Goal: Task Accomplishment & Management: Use online tool/utility

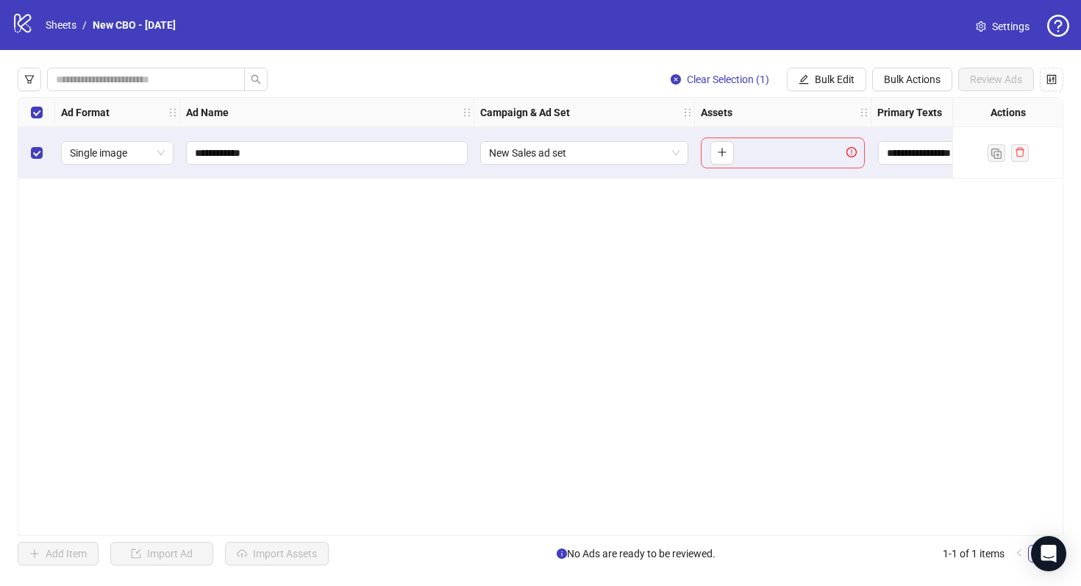
drag, startPoint x: 826, startPoint y: 85, endPoint x: 627, endPoint y: 51, distance: 202.0
click at [627, 51] on div "**********" at bounding box center [540, 316] width 1081 height 533
click at [743, 161] on div "To pick up a draggable item, press the space bar. While dragging, use the arrow…" at bounding box center [783, 153] width 164 height 31
click at [721, 156] on icon "plus" at bounding box center [722, 152] width 10 height 10
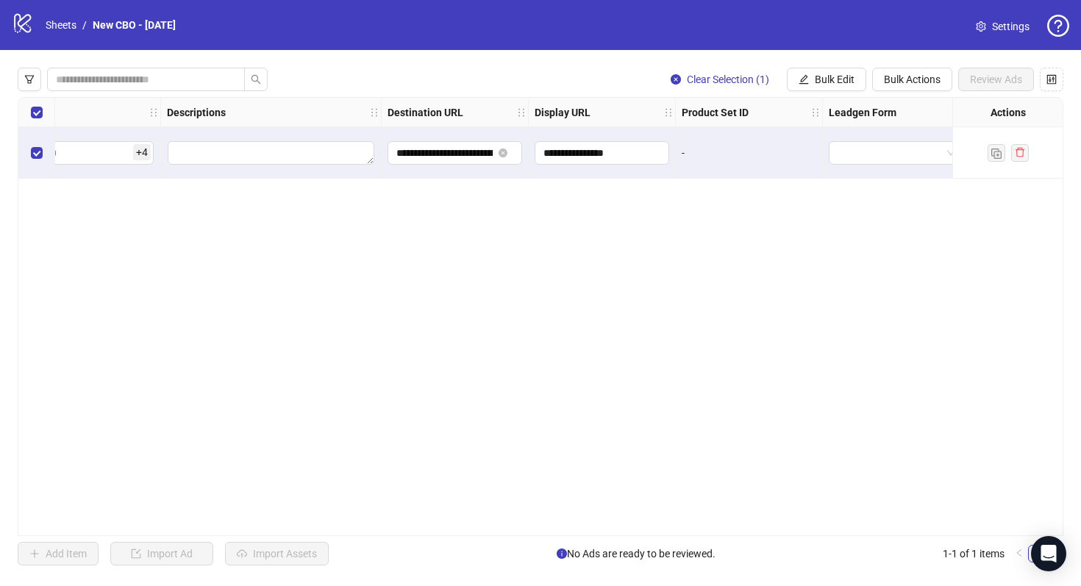
scroll to position [0, 1130]
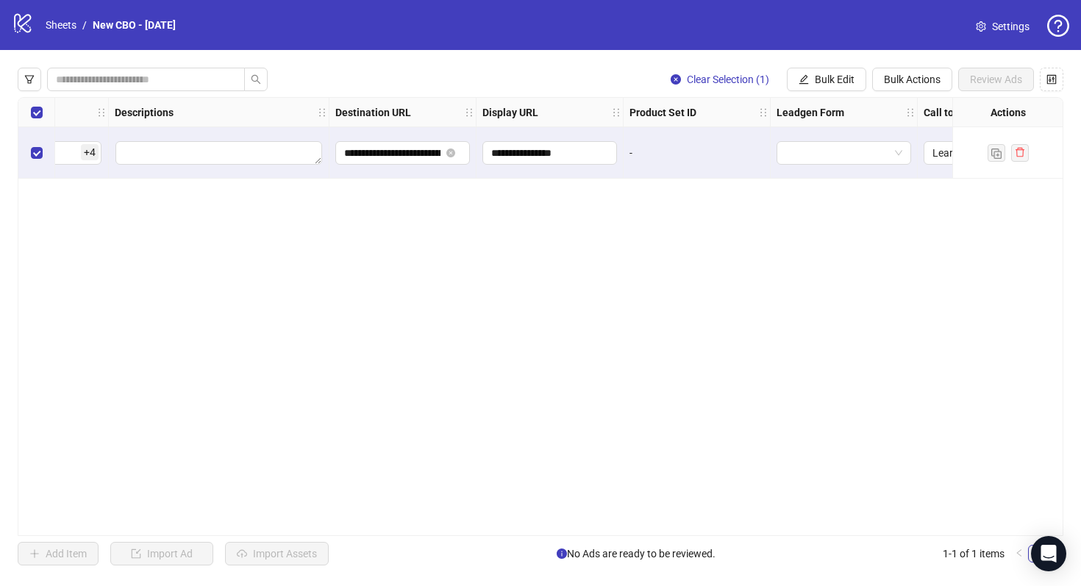
drag, startPoint x: 816, startPoint y: 536, endPoint x: 862, endPoint y: 536, distance: 46.3
click at [862, 536] on div "**********" at bounding box center [541, 316] width 1046 height 439
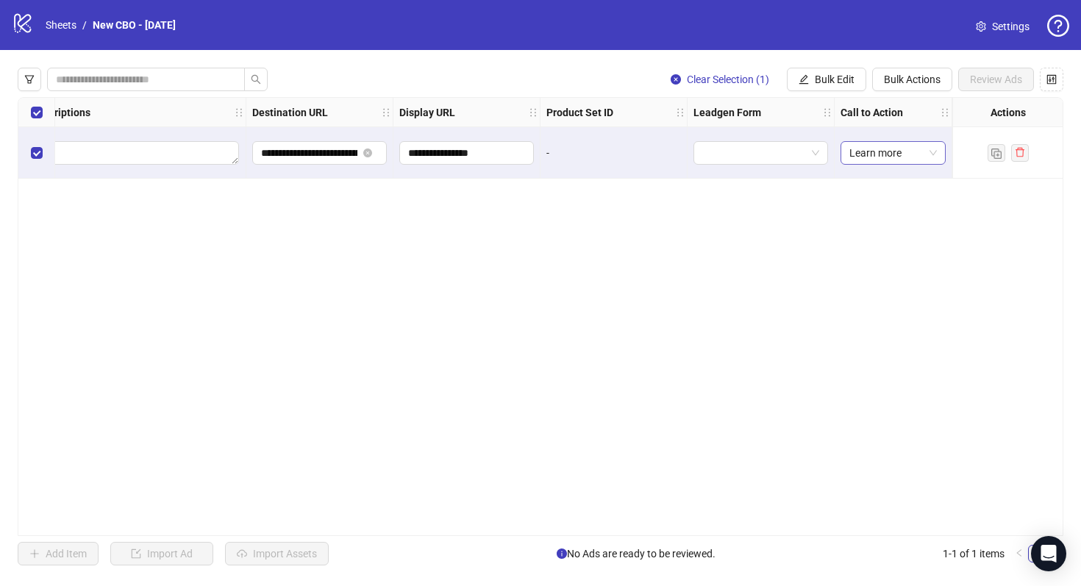
click at [891, 163] on span "Learn more" at bounding box center [893, 153] width 88 height 22
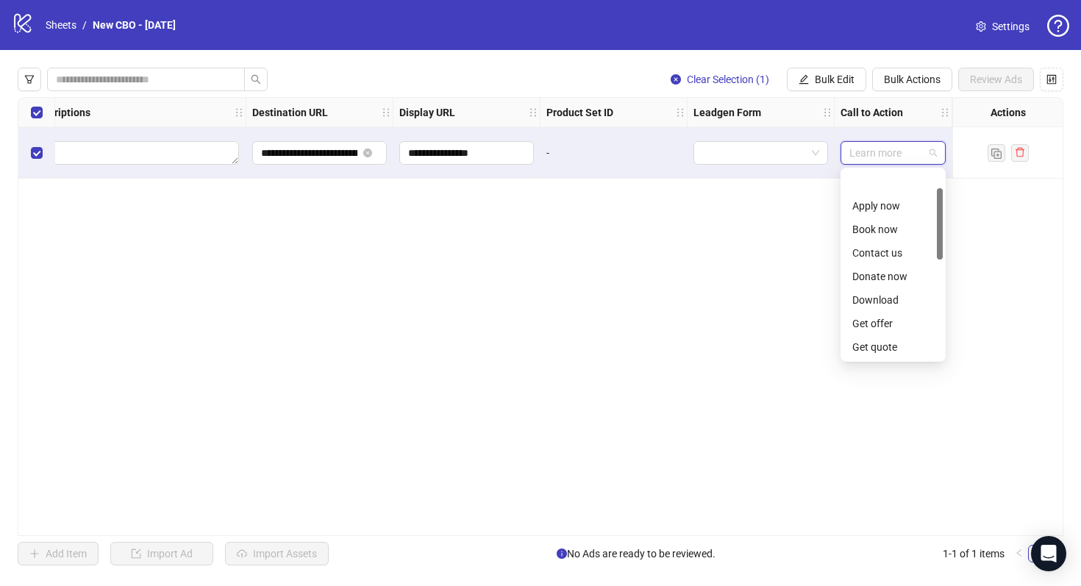
scroll to position [47, 0]
click at [891, 162] on span "Learn more" at bounding box center [893, 153] width 88 height 22
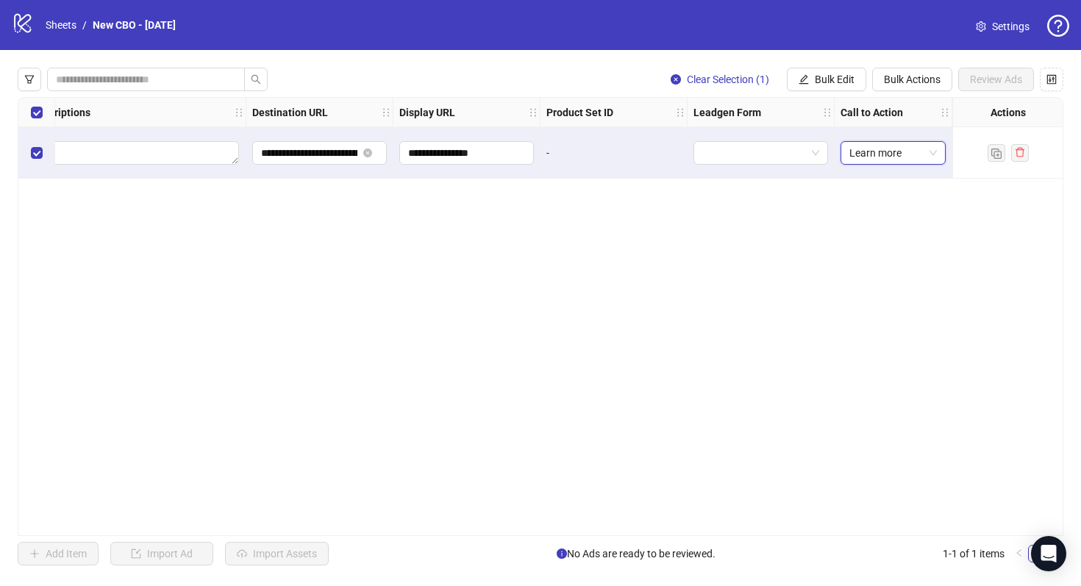
click at [758, 312] on div "**********" at bounding box center [541, 316] width 1046 height 439
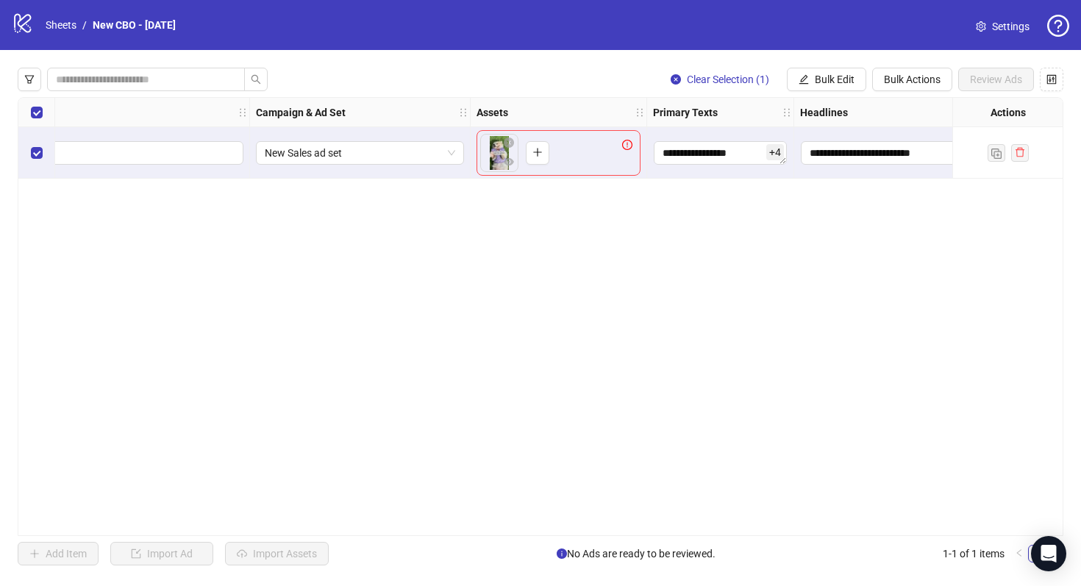
scroll to position [0, 222]
click at [532, 156] on button "button" at bounding box center [540, 153] width 24 height 24
click at [627, 146] on icon "exclamation-circle" at bounding box center [629, 145] width 10 height 10
click at [199, 163] on span "**********" at bounding box center [105, 153] width 282 height 24
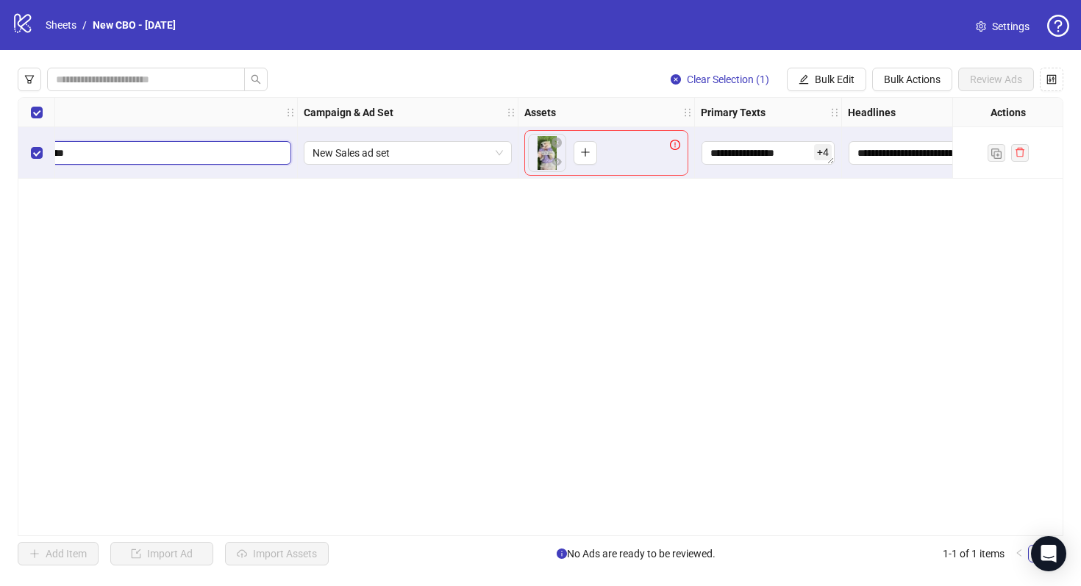
scroll to position [0, 0]
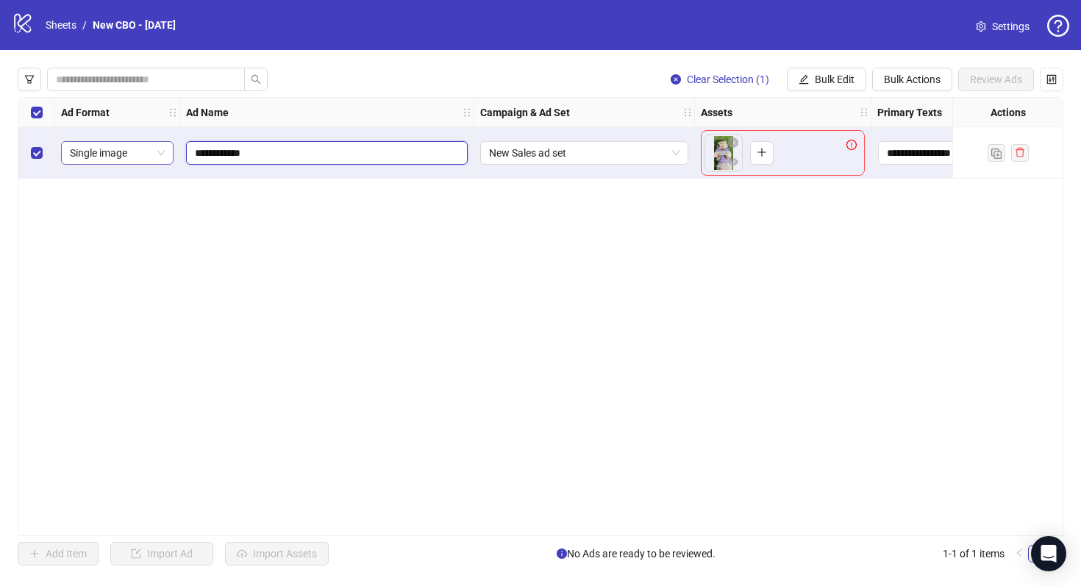
click at [140, 162] on span "Single image" at bounding box center [117, 153] width 95 height 22
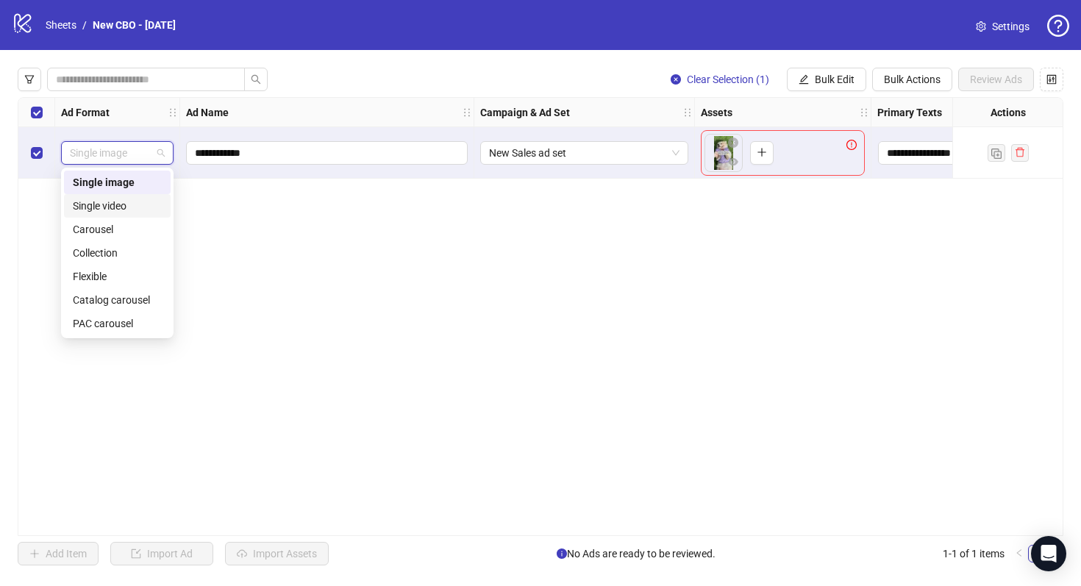
click at [131, 210] on div "Single video" at bounding box center [117, 206] width 89 height 16
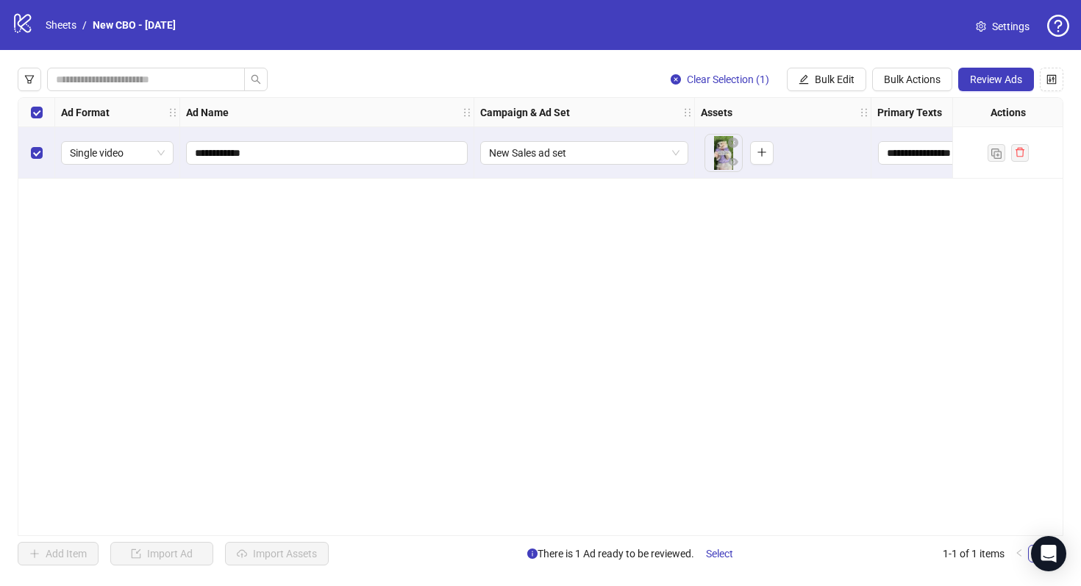
click at [256, 242] on div "**********" at bounding box center [541, 316] width 1046 height 439
click at [884, 79] on span "Bulk Actions" at bounding box center [912, 80] width 57 height 12
click at [888, 129] on span "Duplicate" at bounding box center [933, 133] width 101 height 16
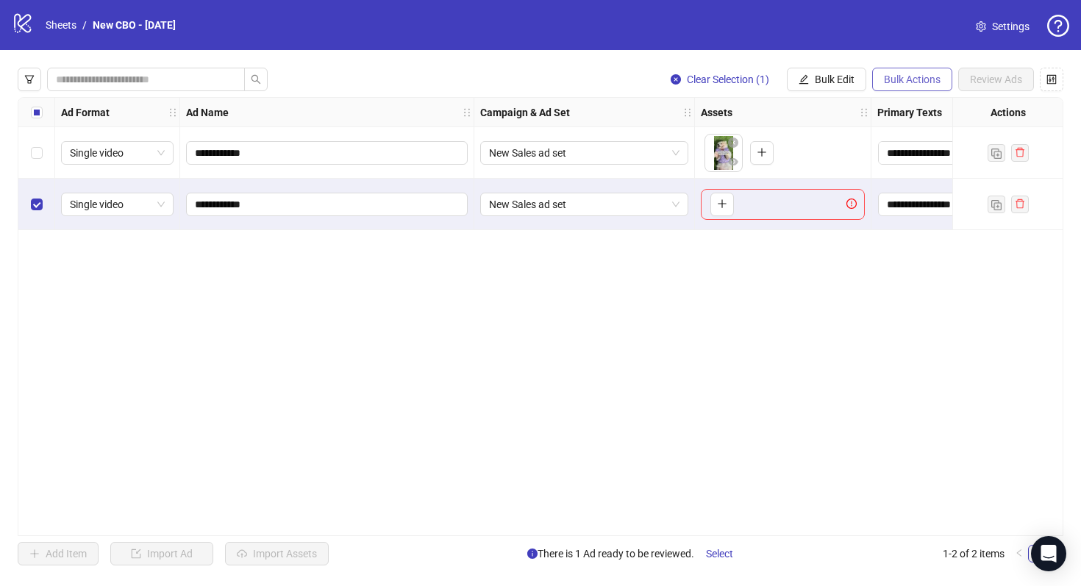
click at [922, 76] on span "Bulk Actions" at bounding box center [912, 80] width 57 height 12
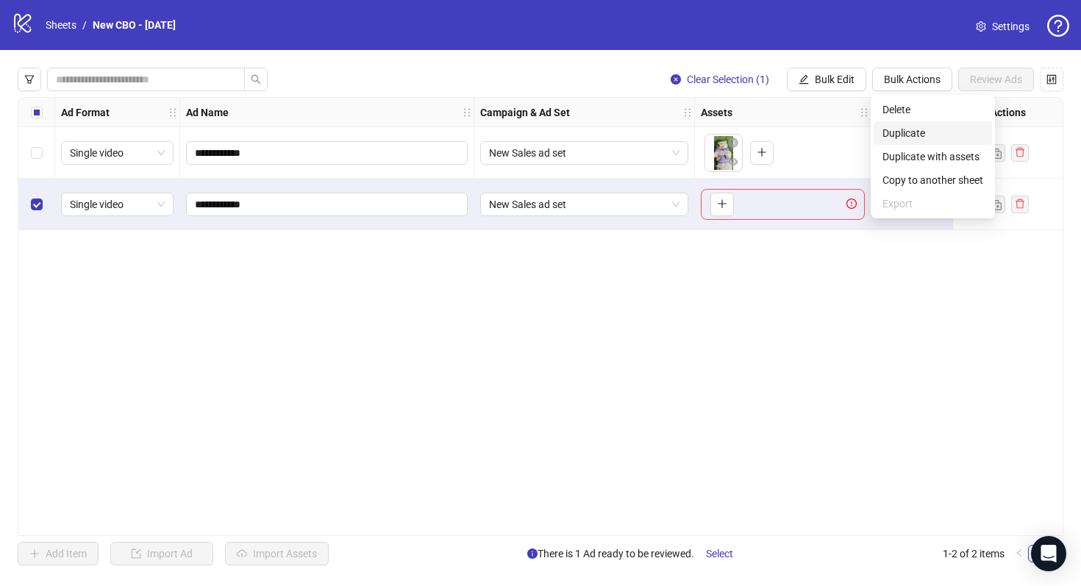
click at [919, 135] on span "Duplicate" at bounding box center [933, 133] width 101 height 16
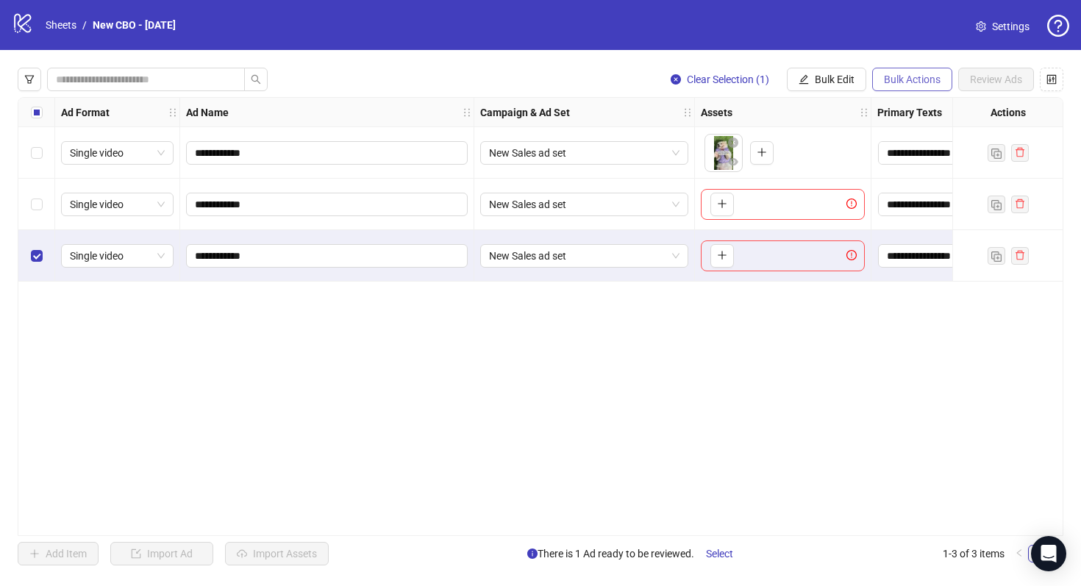
click at [913, 83] on span "Bulk Actions" at bounding box center [912, 80] width 57 height 12
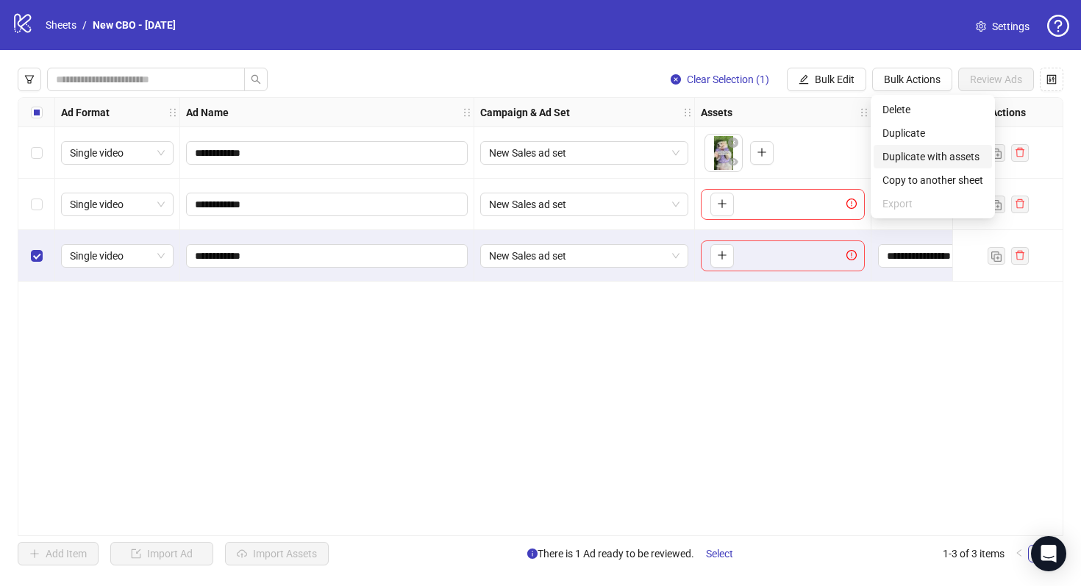
click at [916, 160] on span "Duplicate with assets" at bounding box center [933, 157] width 101 height 16
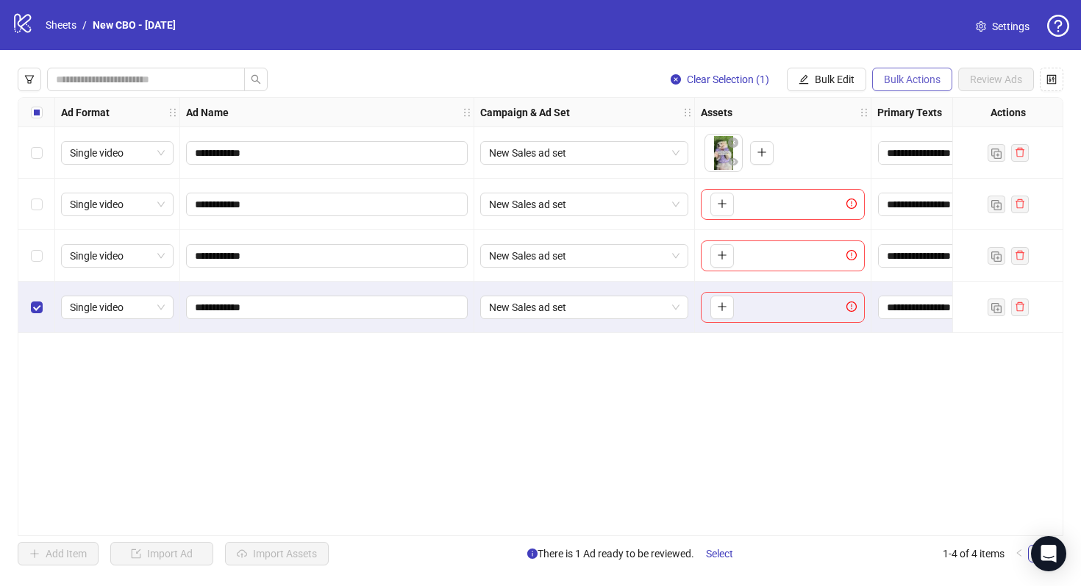
click at [911, 74] on span "Bulk Actions" at bounding box center [912, 80] width 57 height 12
click at [822, 156] on div "To pick up a draggable item, press the space bar. While dragging, use the arrow…" at bounding box center [783, 153] width 164 height 46
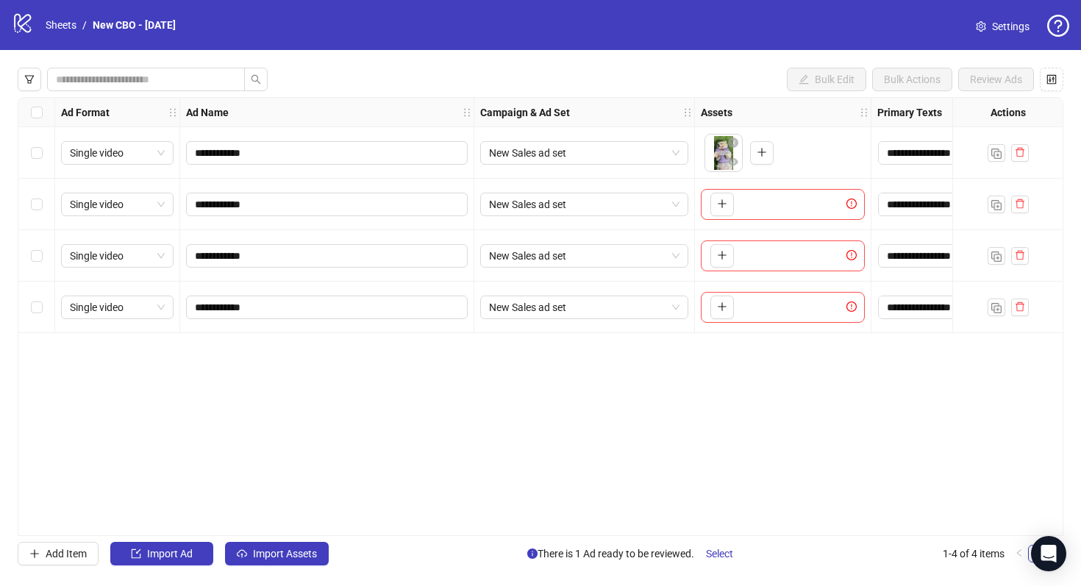
click at [29, 149] on div "Select row 1" at bounding box center [36, 152] width 37 height 51
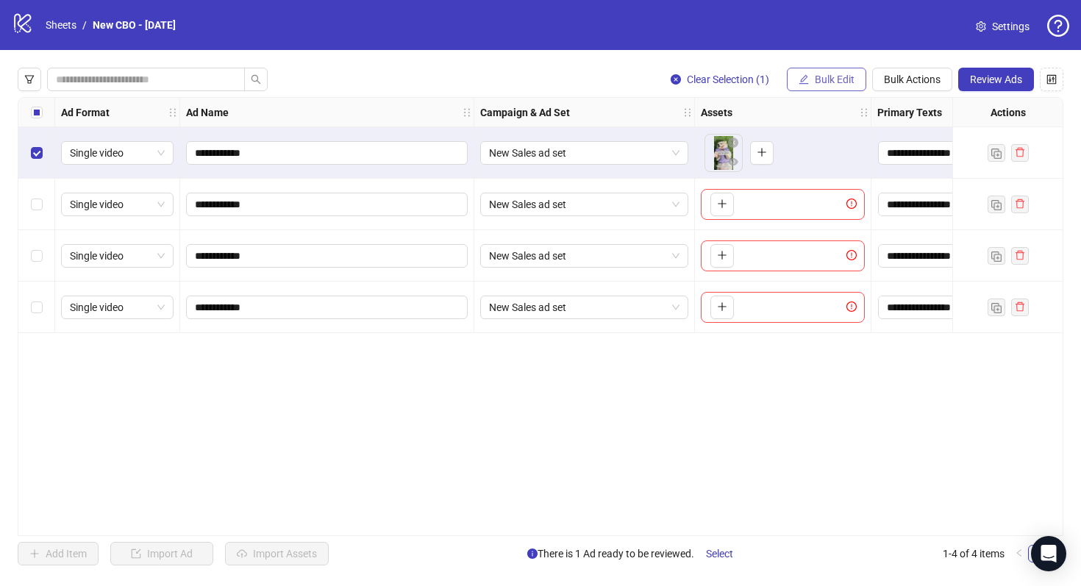
click at [832, 79] on span "Bulk Edit" at bounding box center [835, 80] width 40 height 12
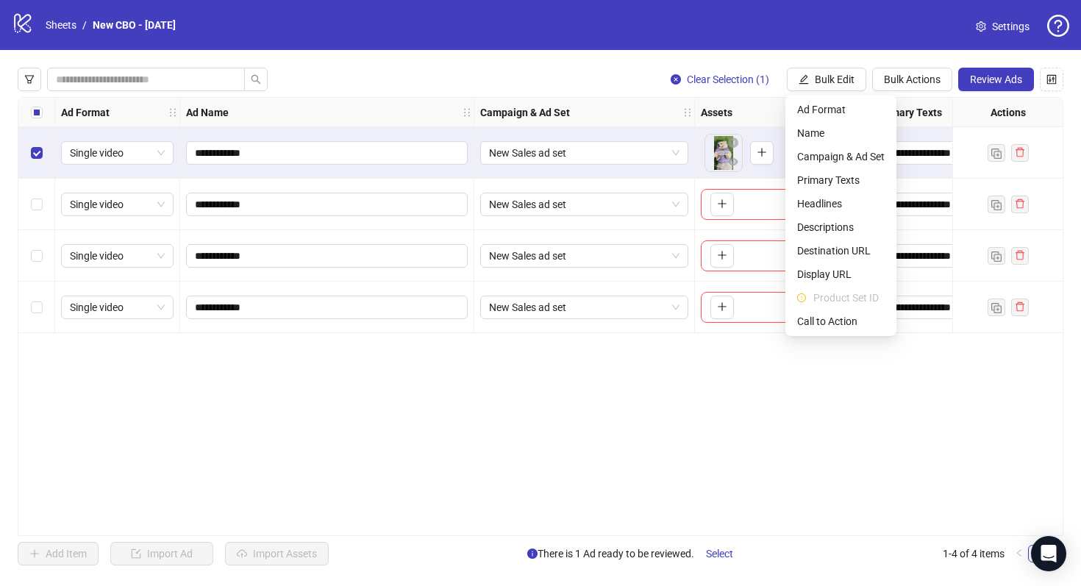
click at [546, 491] on div "**********" at bounding box center [541, 316] width 1046 height 439
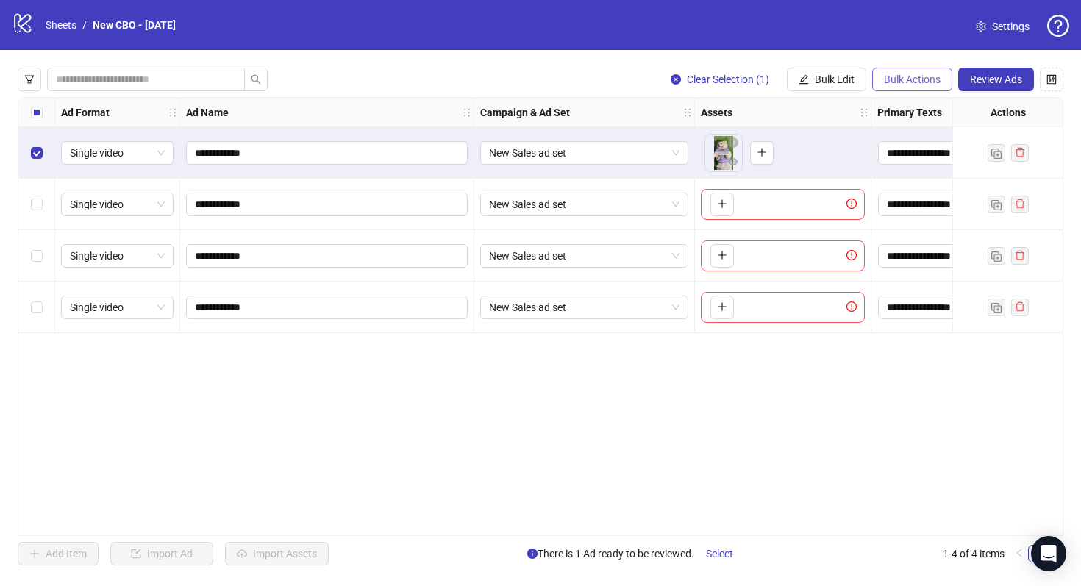
click at [916, 74] on span "Bulk Actions" at bounding box center [912, 80] width 57 height 12
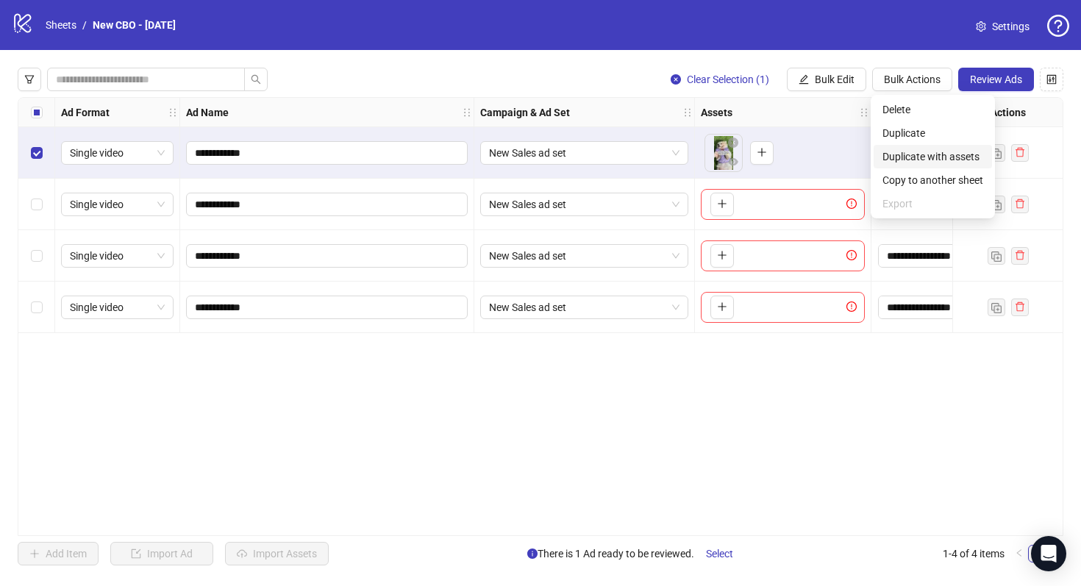
click at [915, 160] on span "Duplicate with assets" at bounding box center [933, 157] width 101 height 16
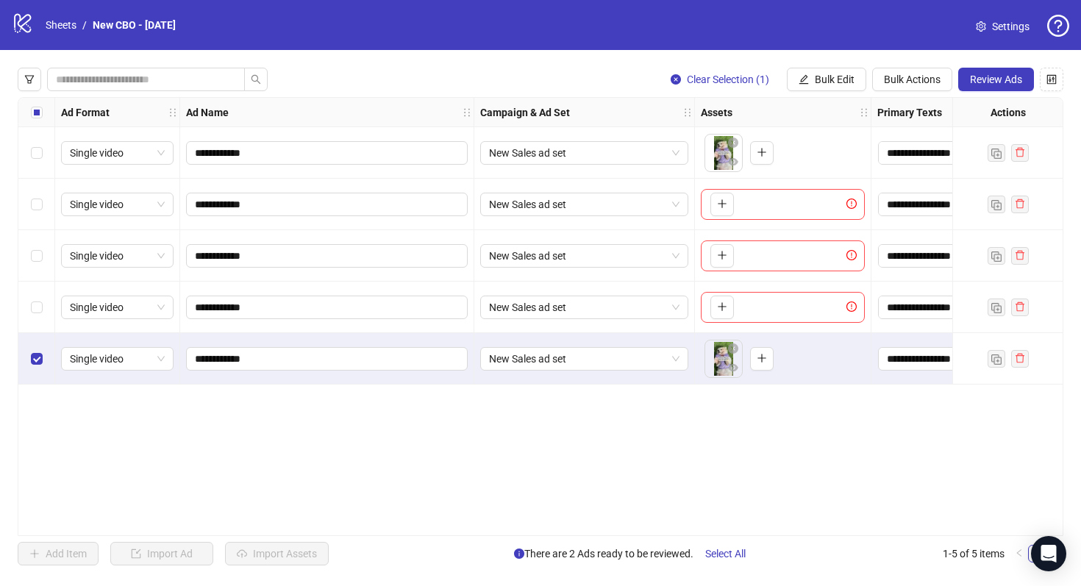
click at [848, 451] on div "**********" at bounding box center [541, 316] width 1046 height 439
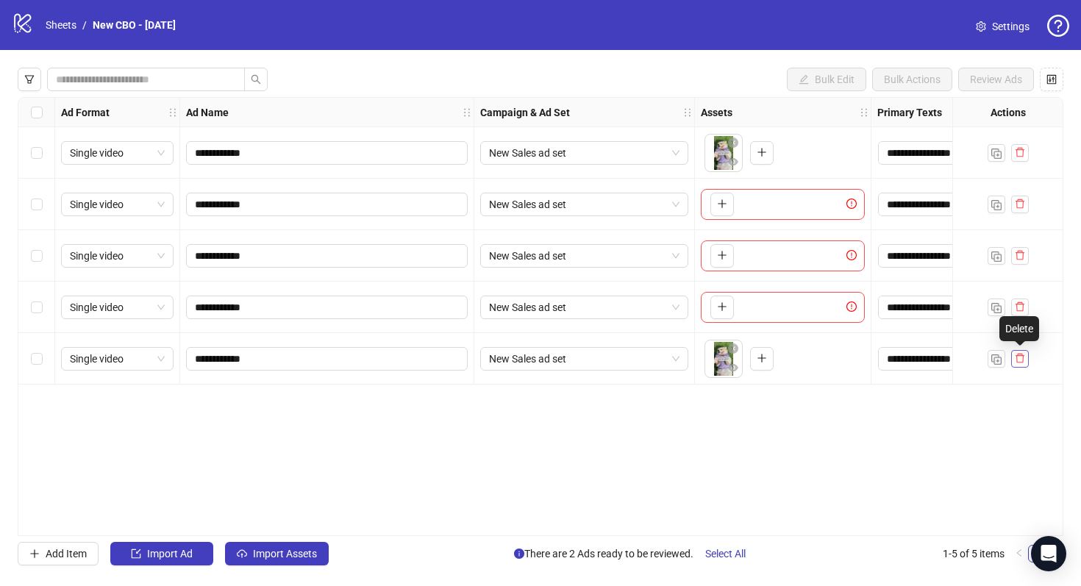
click at [1016, 363] on icon "delete" at bounding box center [1020, 358] width 10 height 10
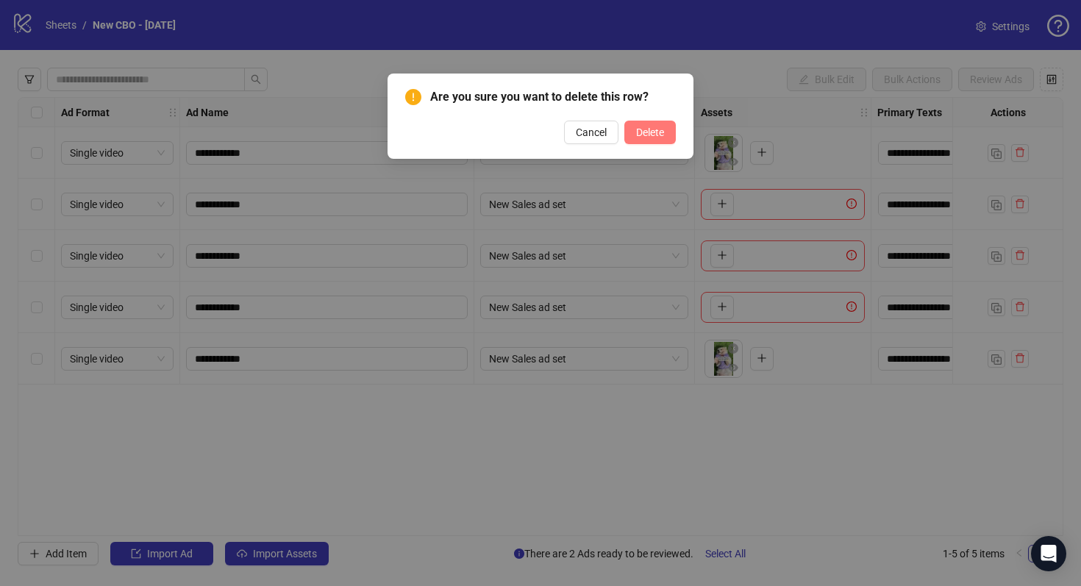
click at [660, 128] on span "Delete" at bounding box center [650, 132] width 28 height 12
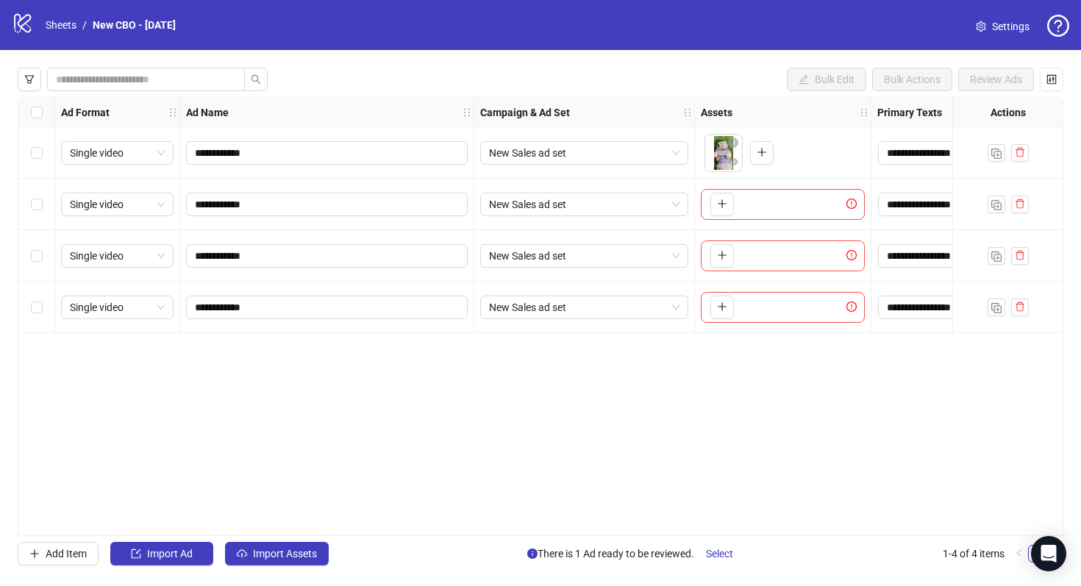
click at [637, 86] on div "Bulk Edit Bulk Actions Review Ads" at bounding box center [541, 80] width 1046 height 24
